Goal: Transaction & Acquisition: Obtain resource

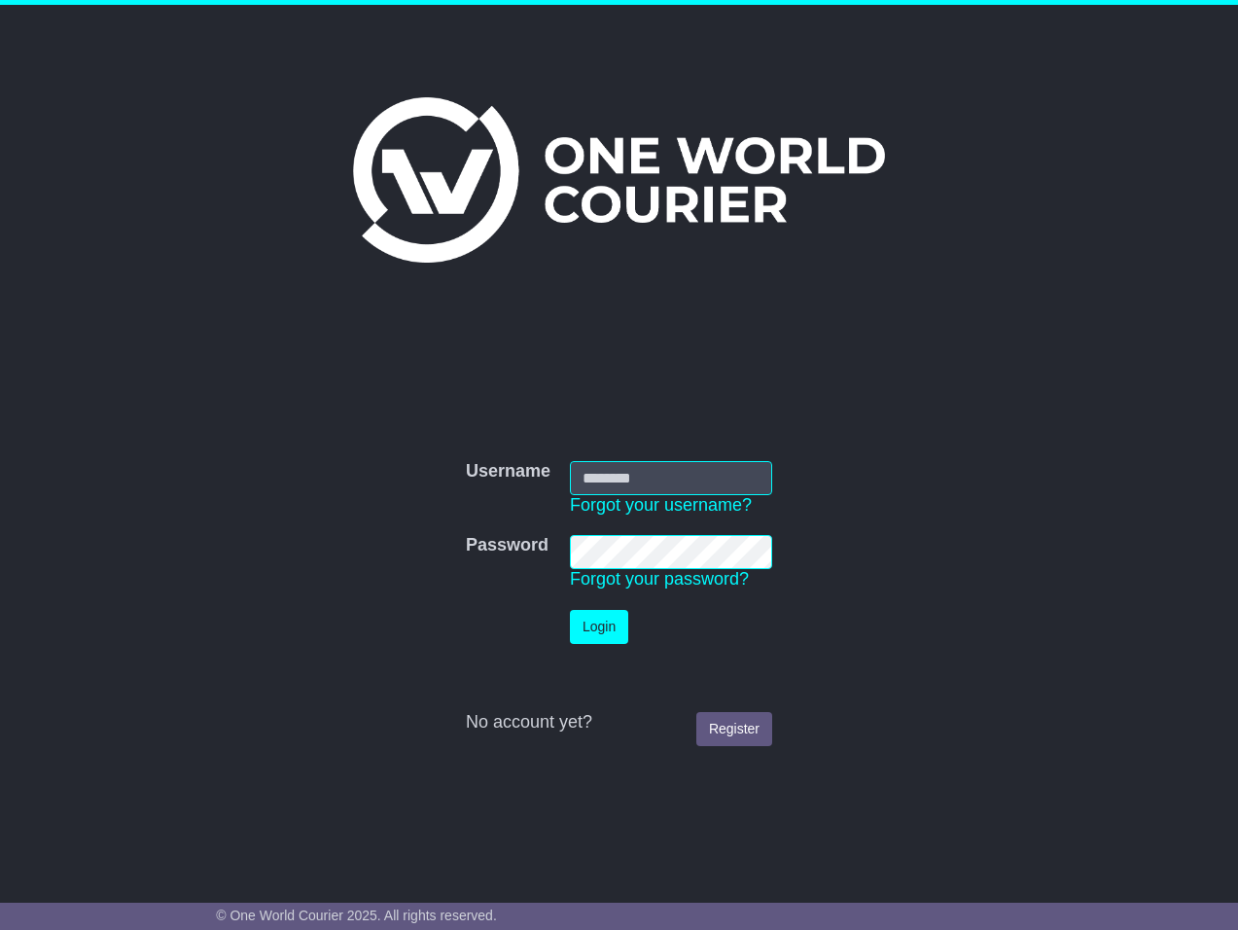
type input "**********"
click at [617, 624] on button "Login" at bounding box center [599, 627] width 58 height 34
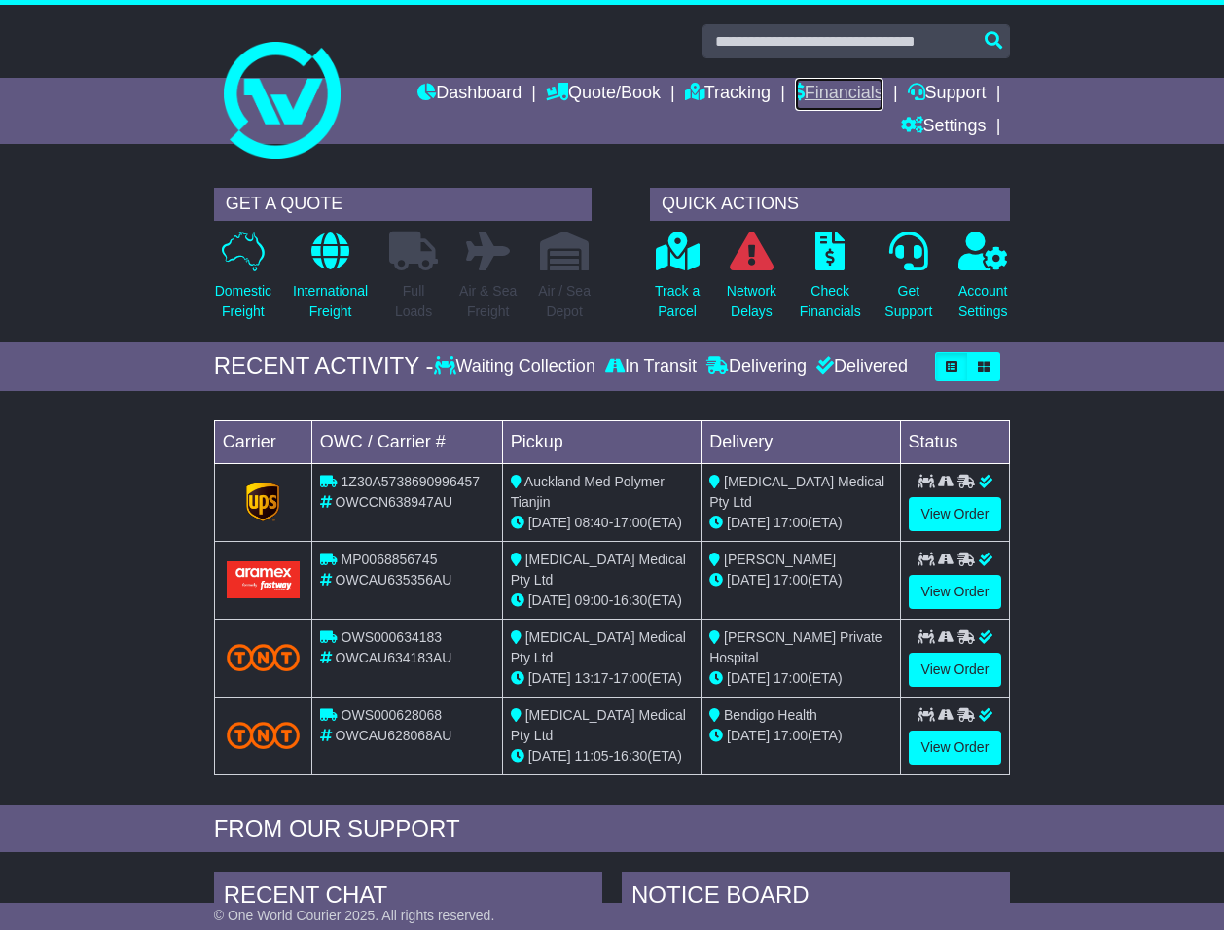
click at [869, 90] on link "Financials" at bounding box center [839, 94] width 89 height 33
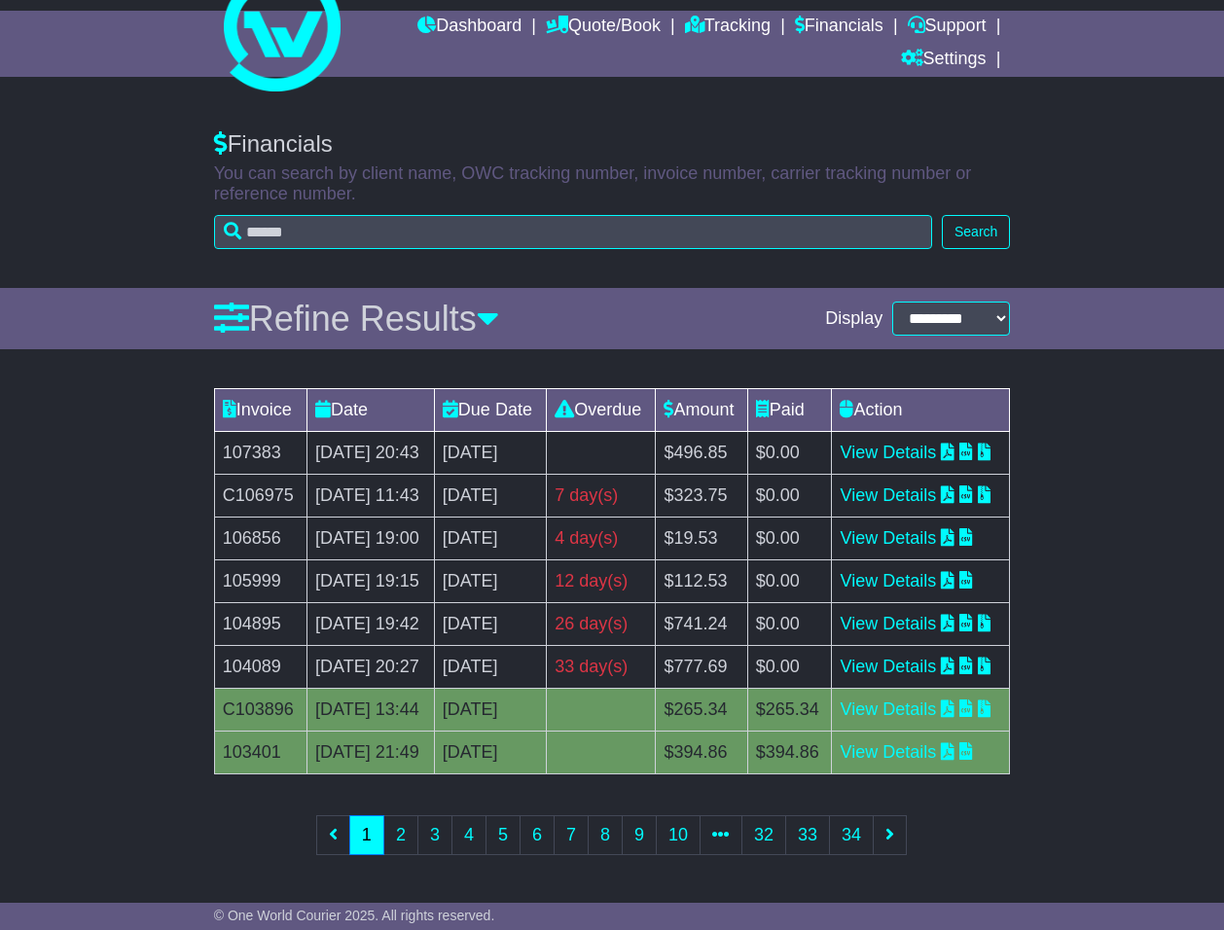
scroll to position [304, 0]
click at [936, 657] on link "View Details" at bounding box center [888, 666] width 96 height 19
click at [936, 614] on link "View Details" at bounding box center [888, 623] width 96 height 19
click at [936, 528] on link "View Details" at bounding box center [888, 537] width 96 height 19
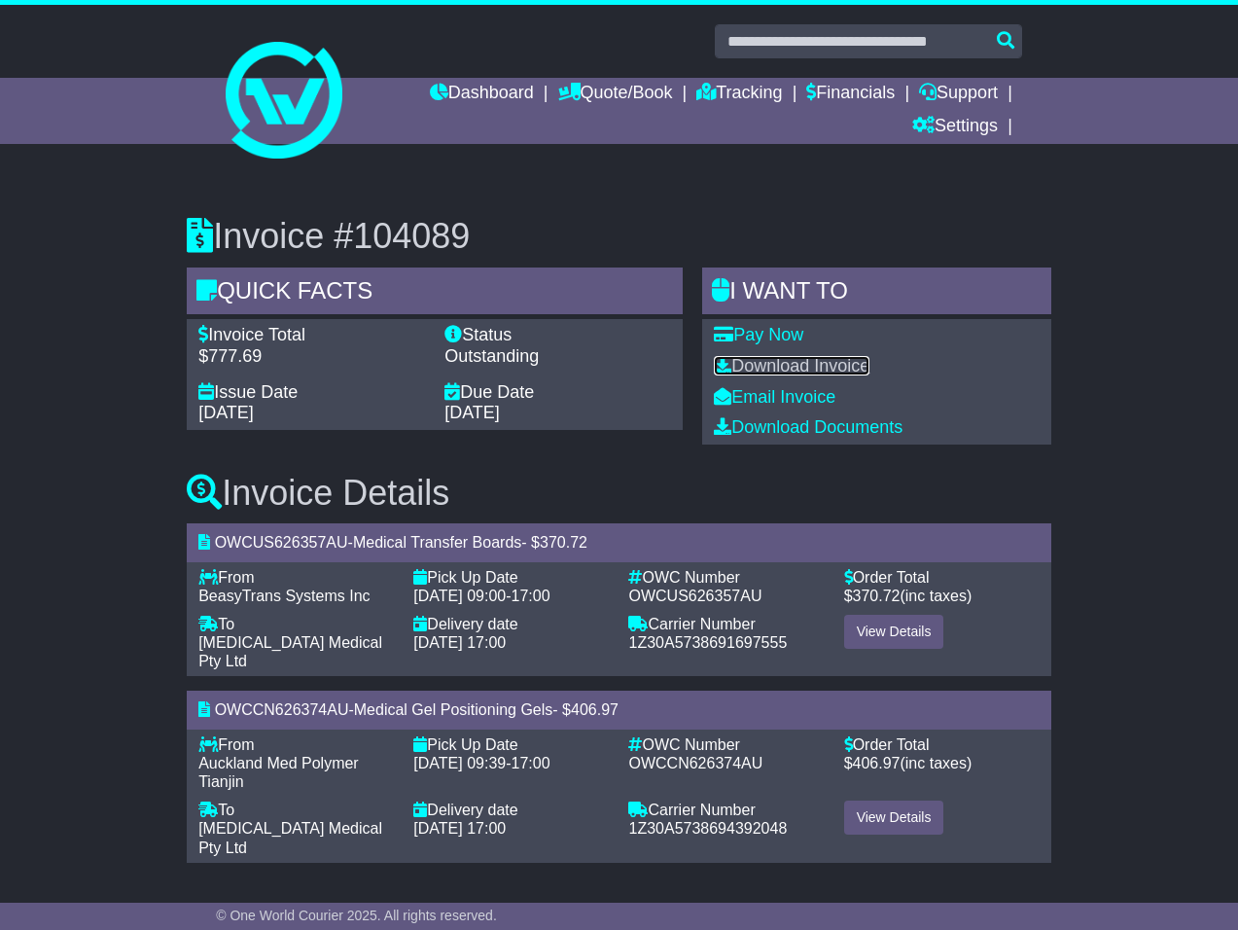
click at [760, 361] on link "Download Invoice" at bounding box center [792, 365] width 156 height 19
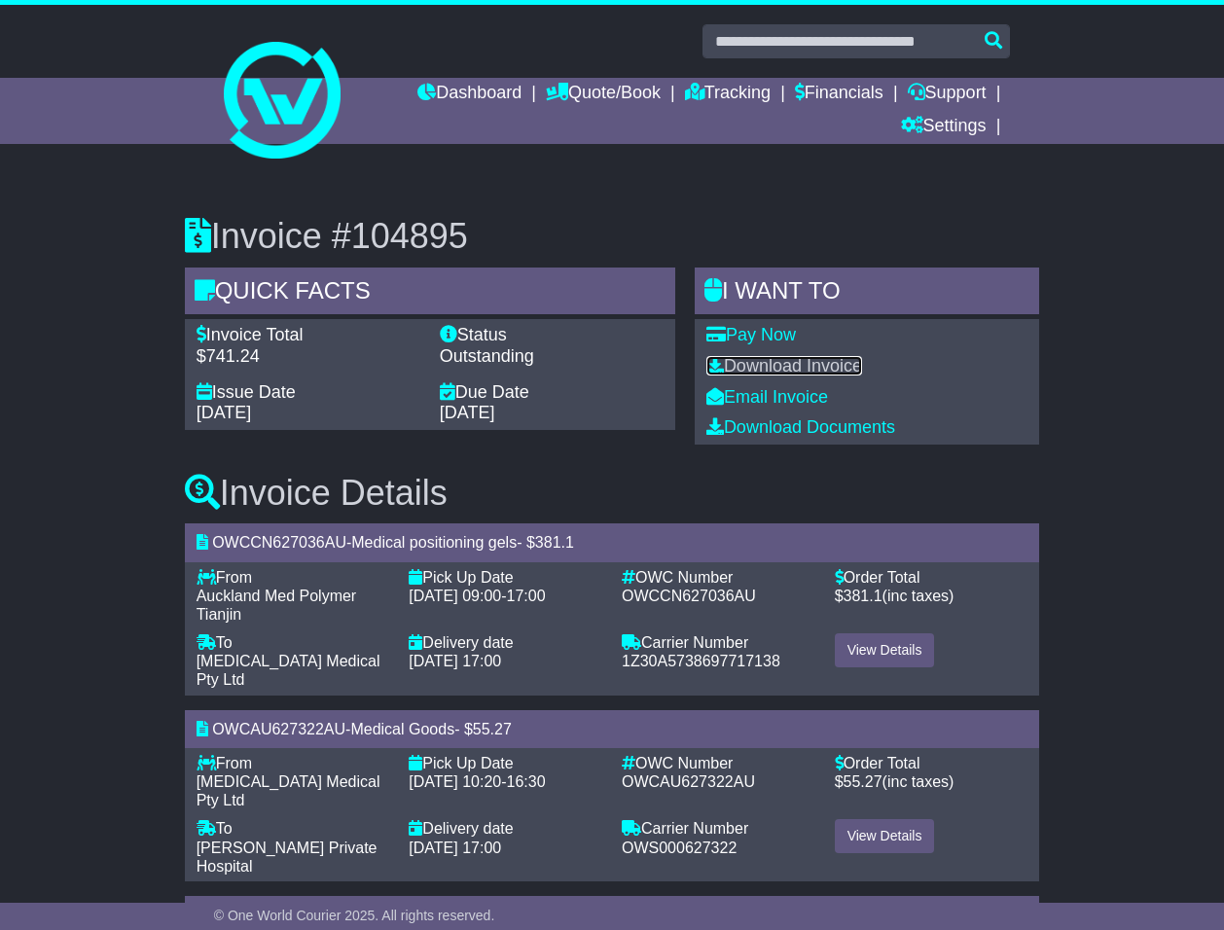
click at [771, 359] on link "Download Invoice" at bounding box center [784, 365] width 156 height 19
click at [852, 91] on link "Financials" at bounding box center [839, 94] width 89 height 33
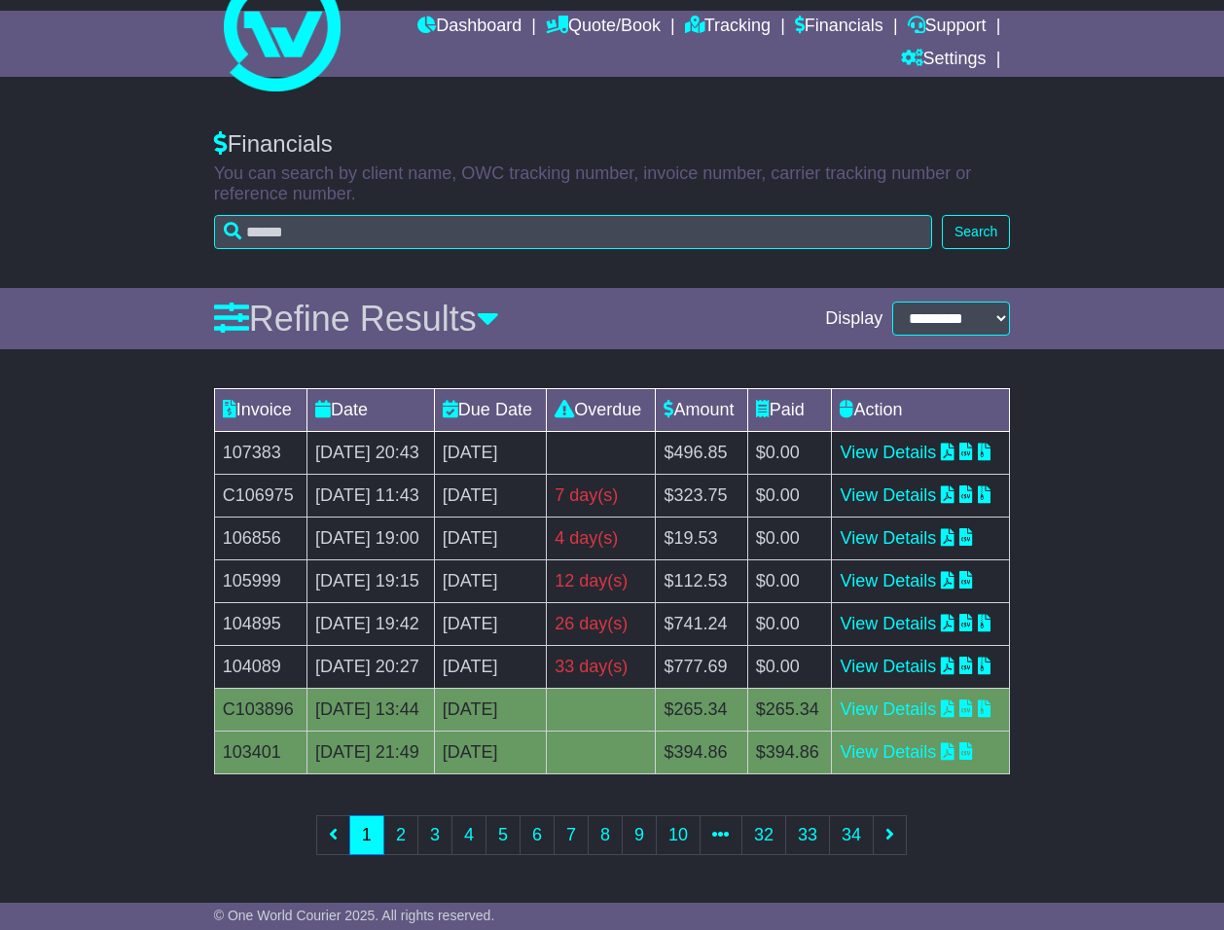
scroll to position [195, 0]
click at [922, 571] on link "View Details" at bounding box center [888, 580] width 96 height 19
click at [912, 528] on link "View Details" at bounding box center [888, 537] width 96 height 19
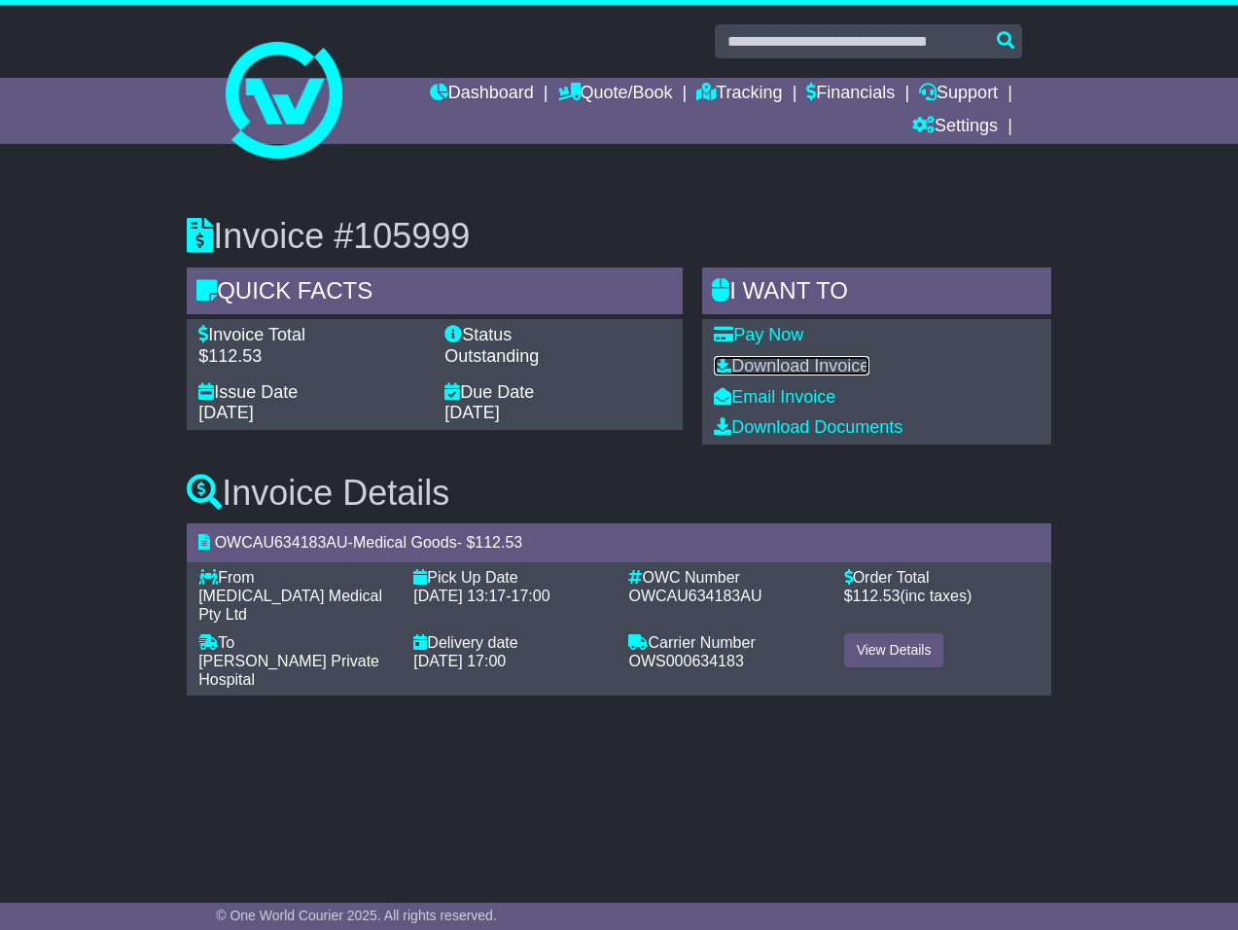
click at [841, 365] on link "Download Invoice" at bounding box center [792, 365] width 156 height 19
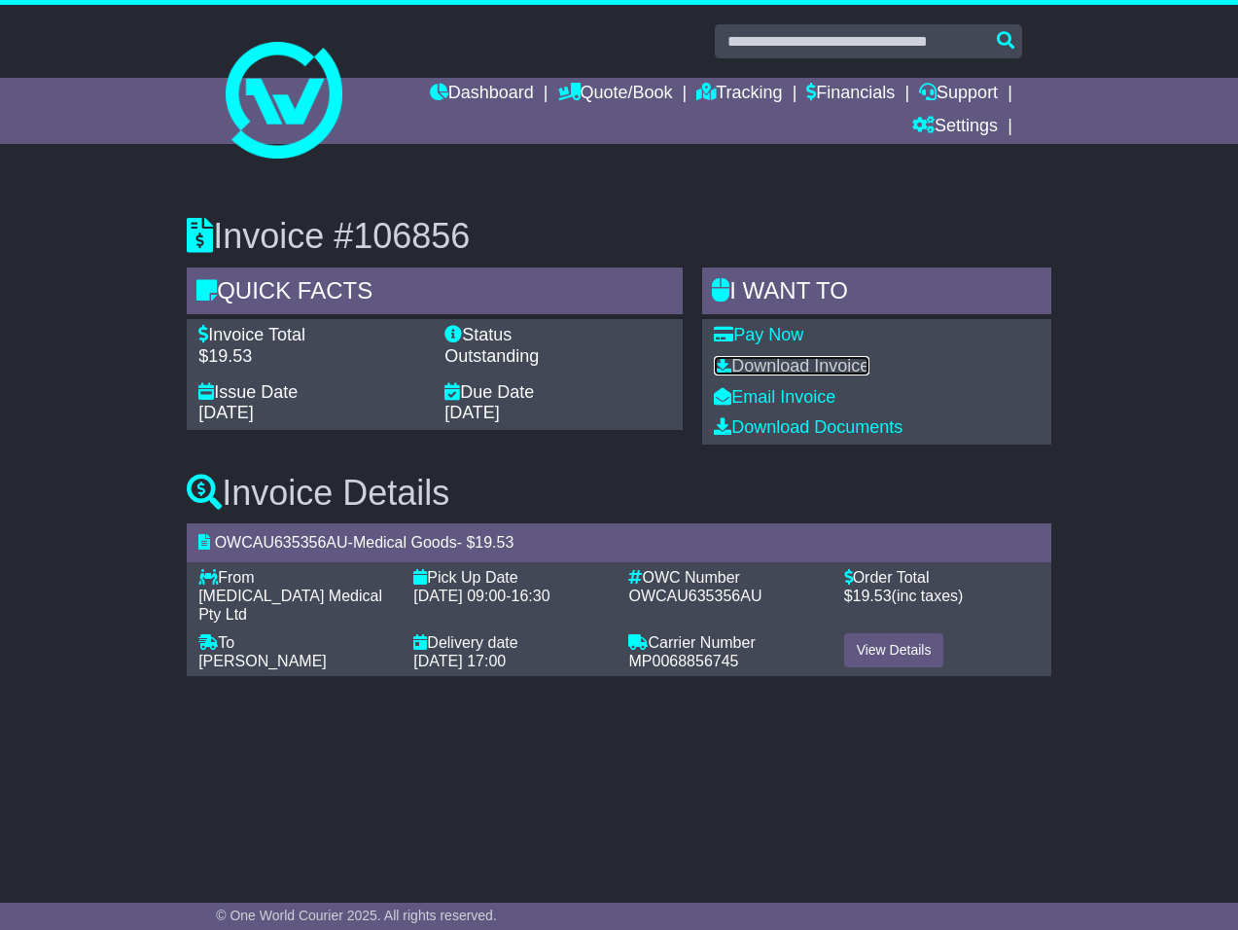
click at [821, 366] on link "Download Invoice" at bounding box center [792, 365] width 156 height 19
click at [849, 368] on link "Download Invoice" at bounding box center [792, 365] width 156 height 19
click at [840, 91] on link "Financials" at bounding box center [850, 94] width 89 height 33
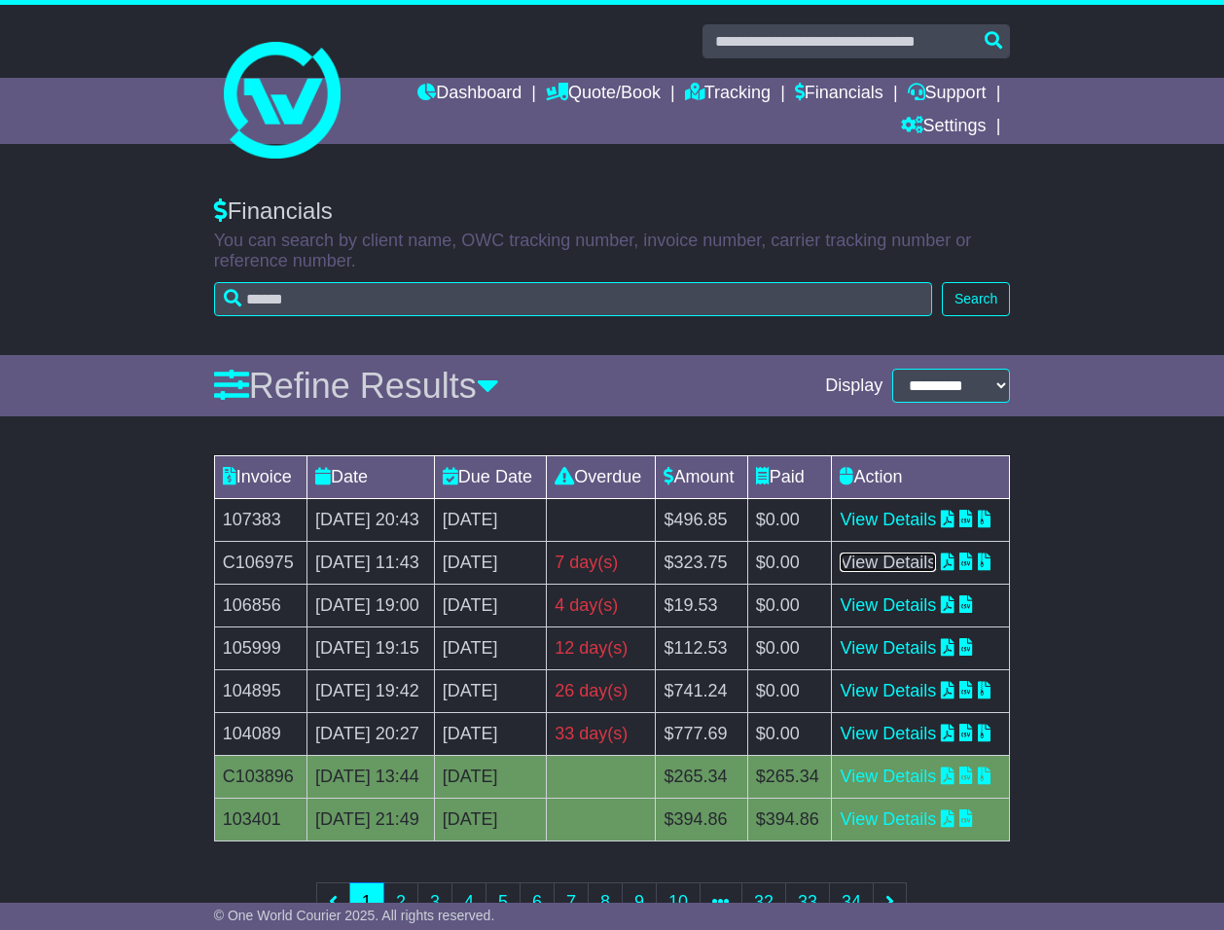
click at [902, 572] on link "View Details" at bounding box center [888, 562] width 96 height 19
click at [919, 529] on link "View Details" at bounding box center [888, 519] width 96 height 19
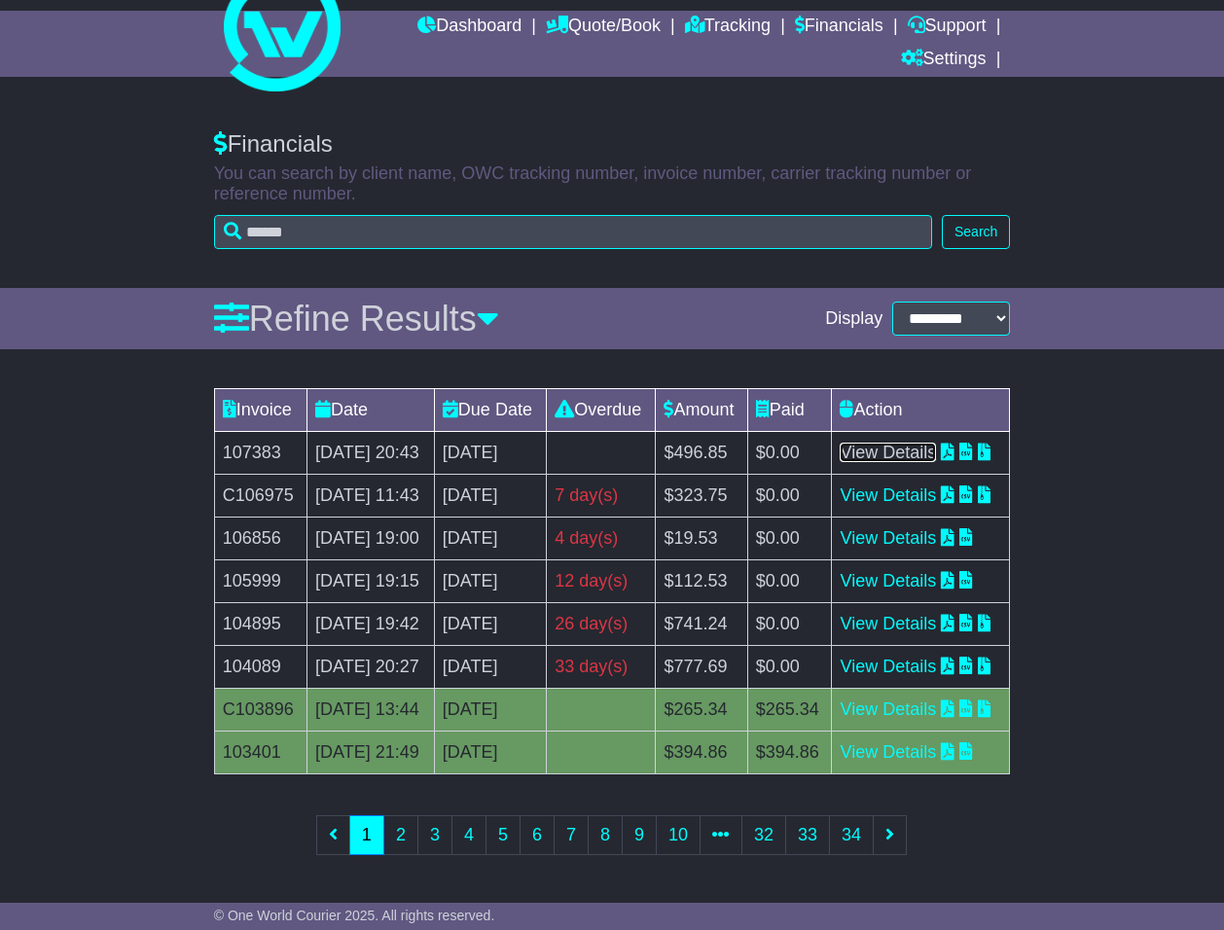
scroll to position [304, 0]
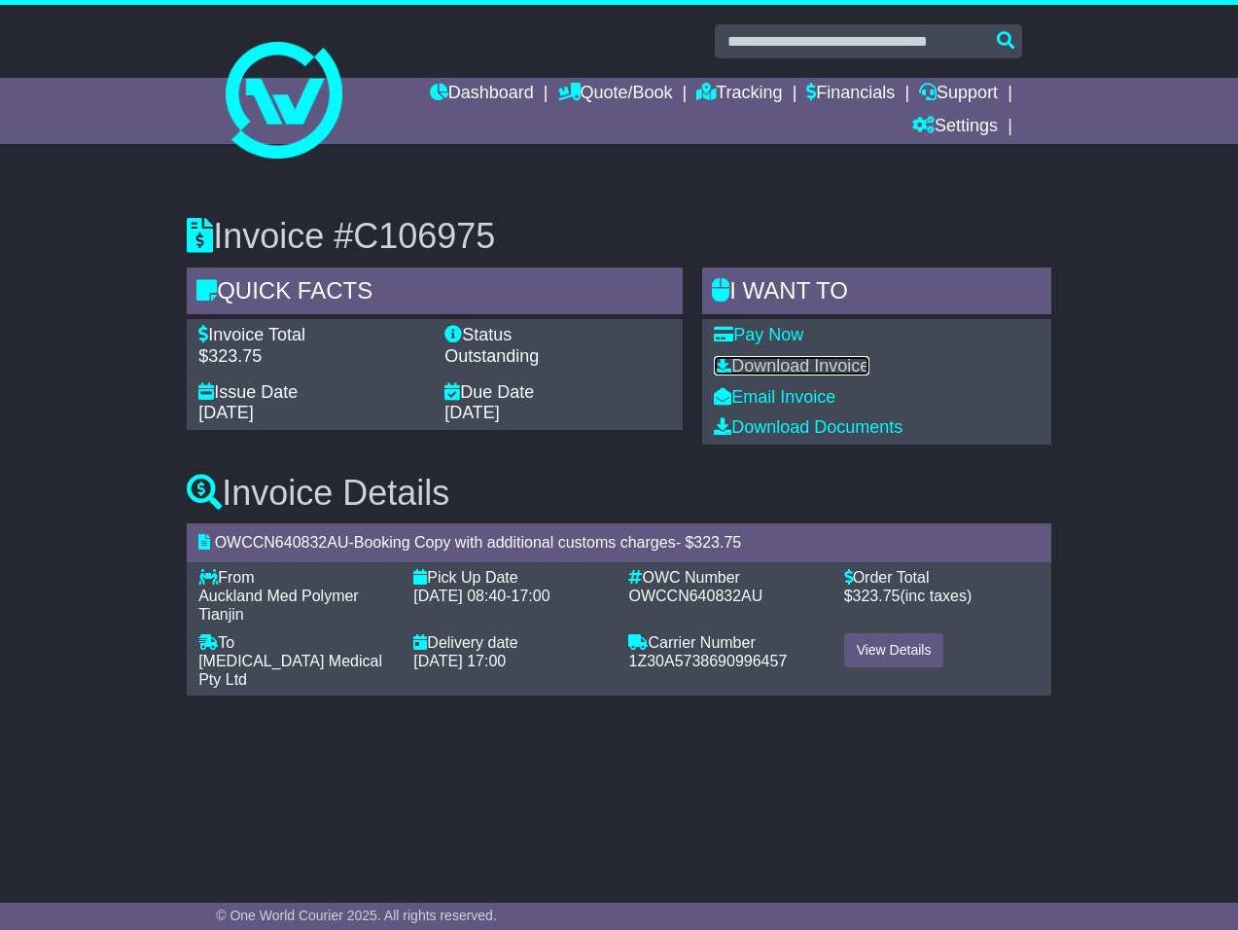
click at [814, 360] on link "Download Invoice" at bounding box center [792, 365] width 156 height 19
click at [826, 362] on link "Download Invoice" at bounding box center [792, 365] width 156 height 19
